Goal: Task Accomplishment & Management: Manage account settings

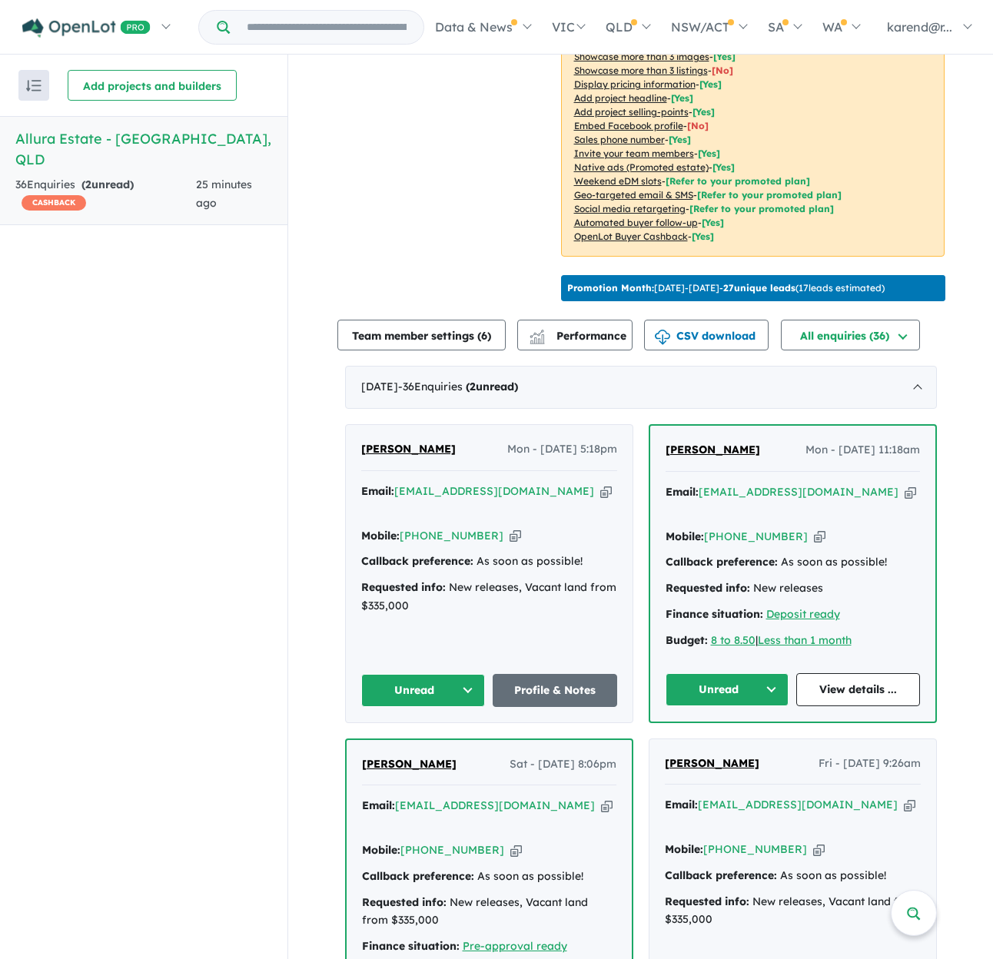
scroll to position [307, 0]
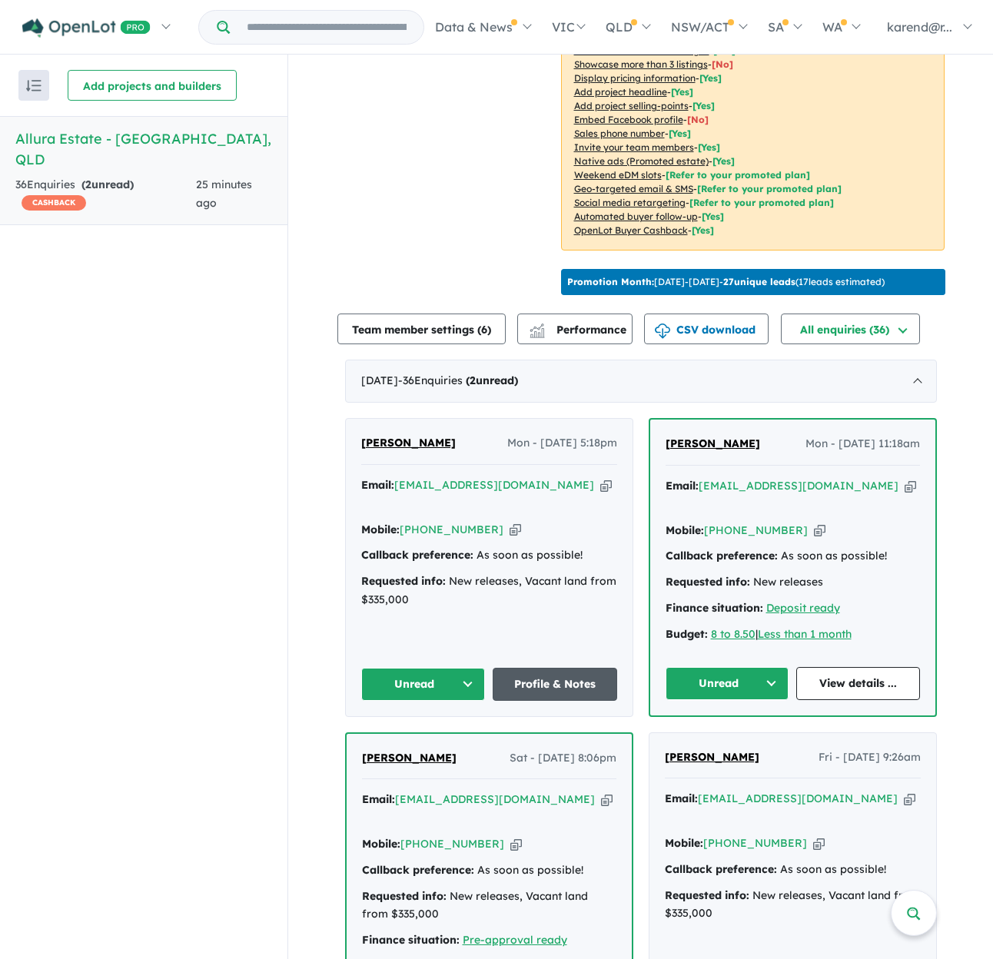
click at [535, 668] on link "Profile & Notes" at bounding box center [555, 684] width 124 height 33
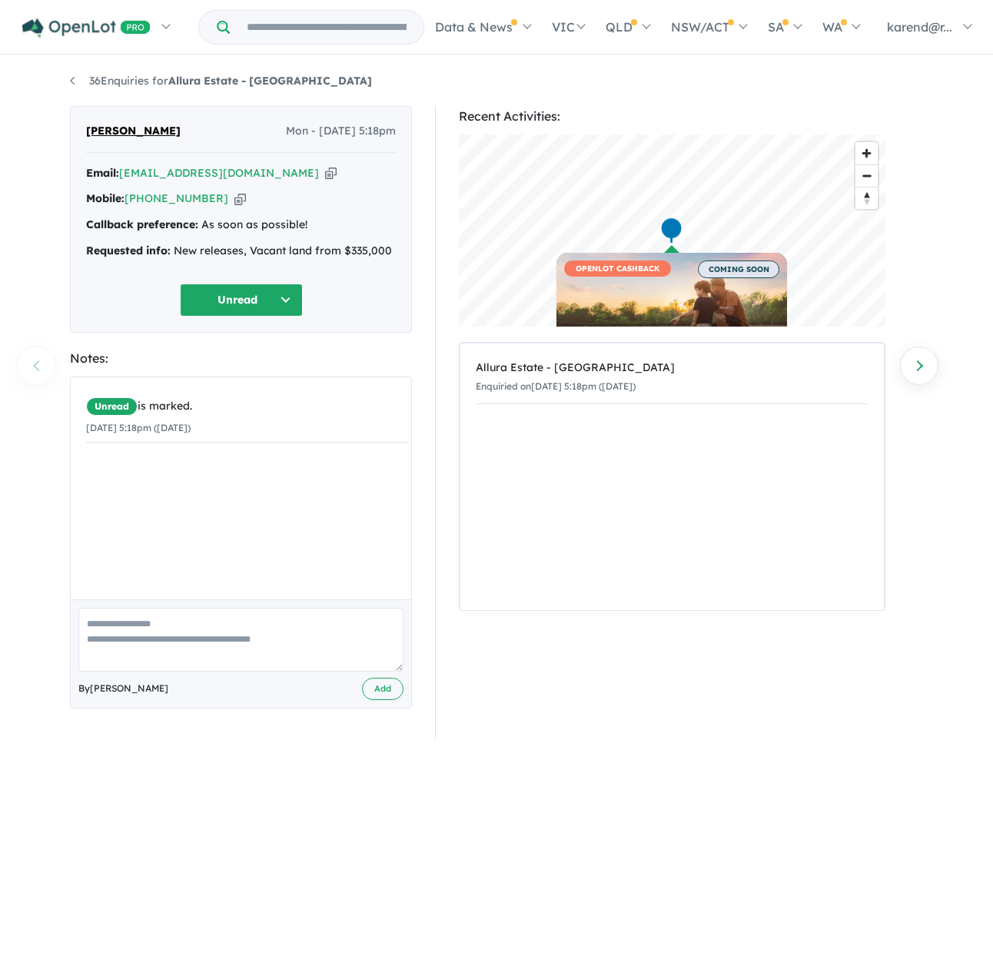
click at [240, 297] on button "Unread" at bounding box center [241, 300] width 123 height 33
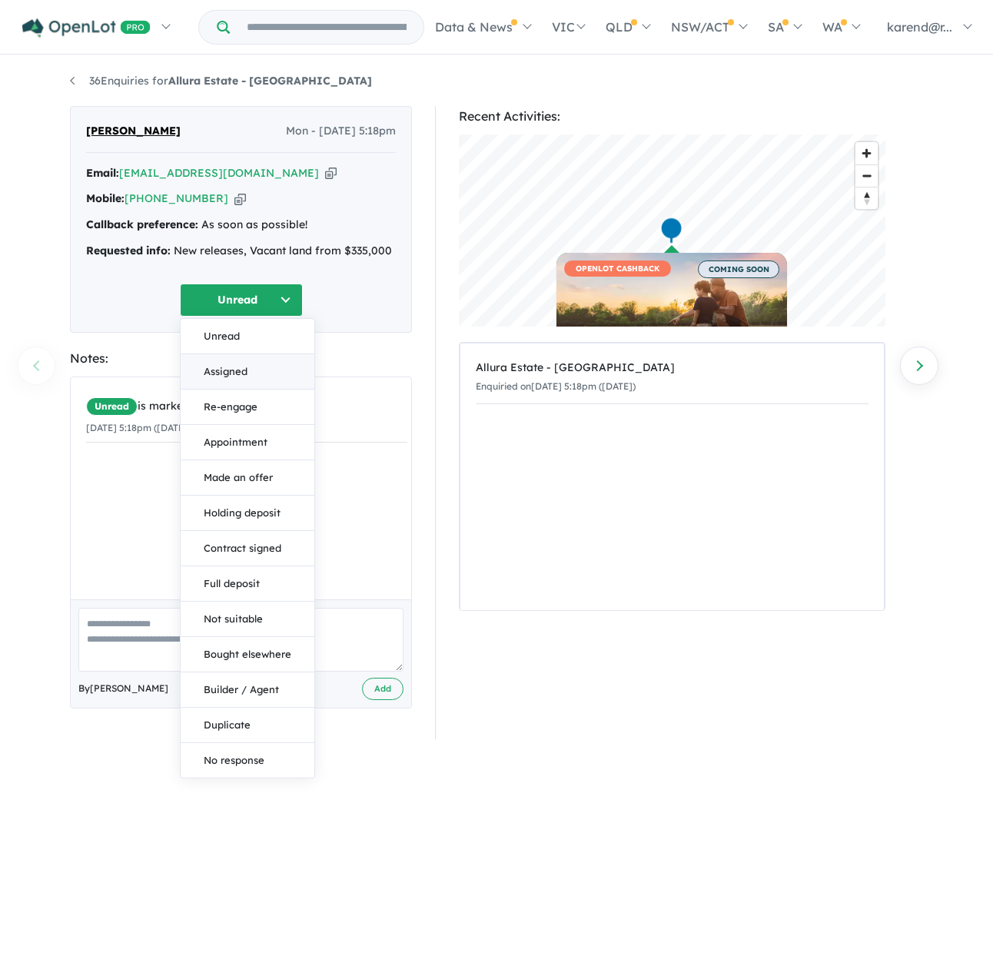
click at [241, 372] on button "Assigned" at bounding box center [248, 371] width 134 height 35
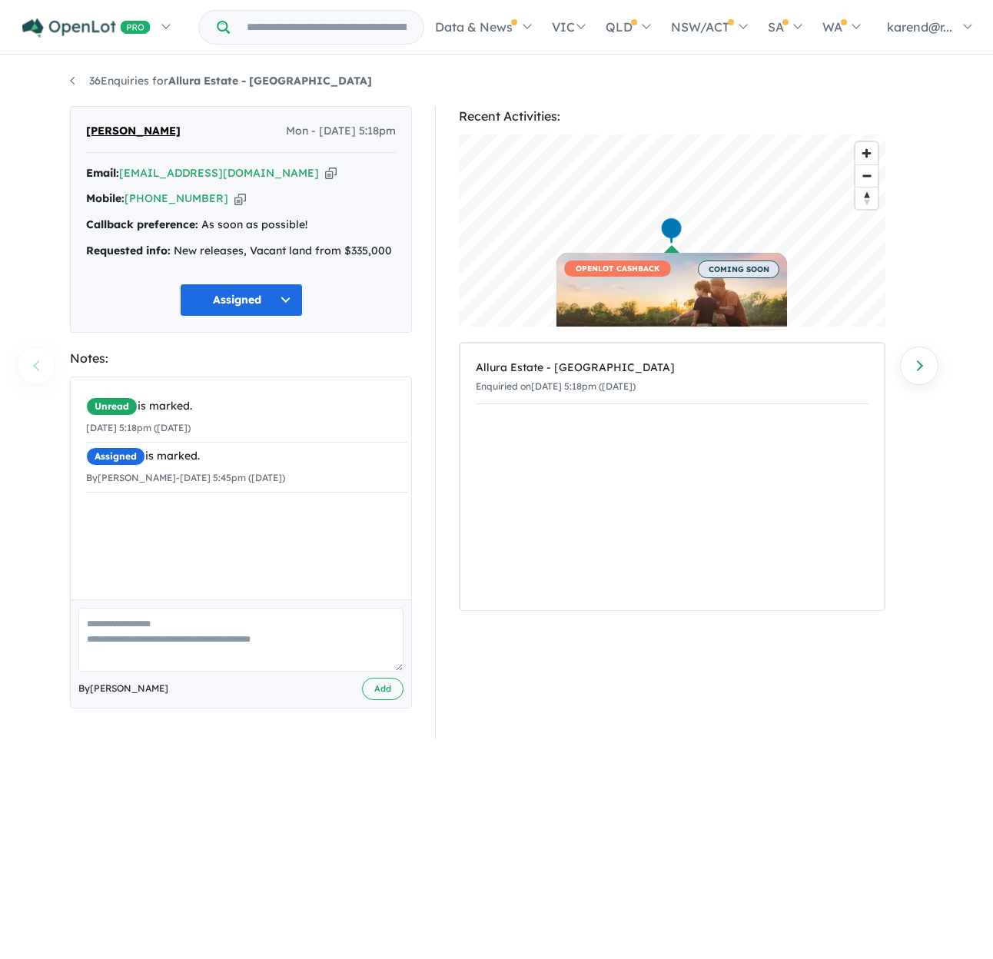
click at [270, 294] on button "Assigned" at bounding box center [241, 300] width 123 height 33
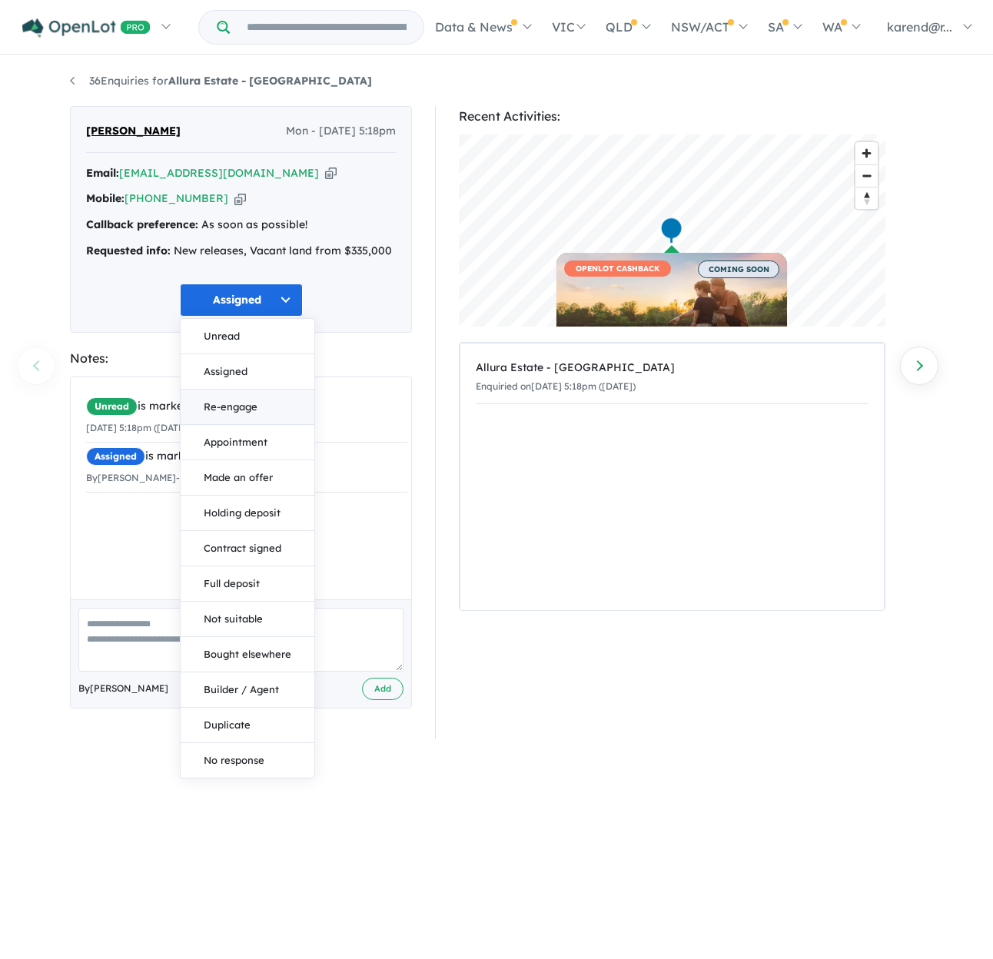
click at [272, 412] on button "Re-engage" at bounding box center [248, 407] width 134 height 35
